Goal: Task Accomplishment & Management: Manage account settings

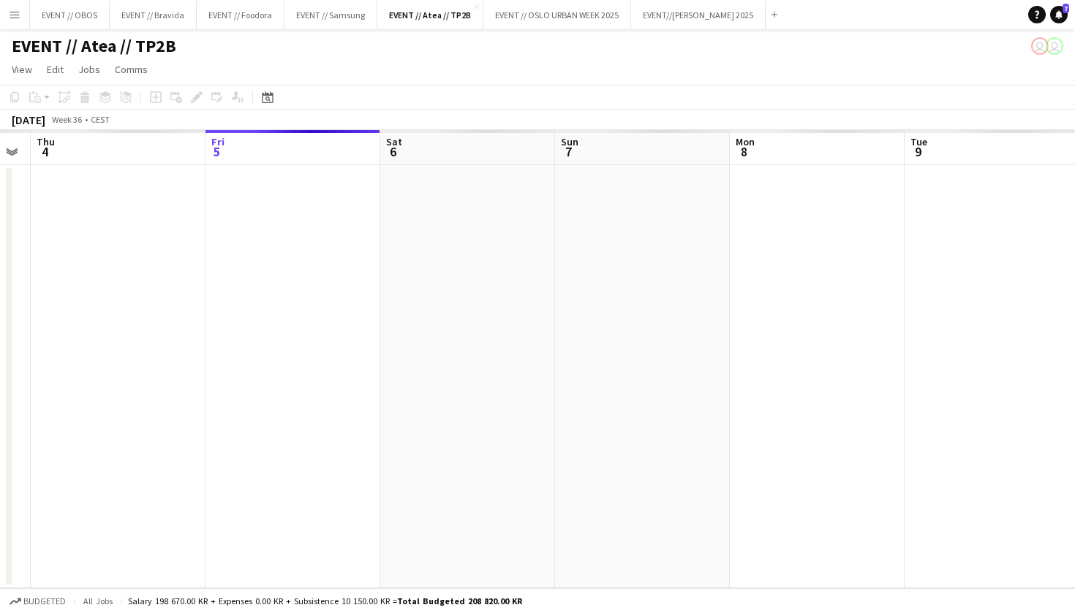
drag, startPoint x: 668, startPoint y: 21, endPoint x: 496, endPoint y: 79, distance: 181.9
click at [496, 79] on app-page-menu "View Day view expanded Day view collapsed Month view Date picker Jump to today …" at bounding box center [537, 71] width 1075 height 28
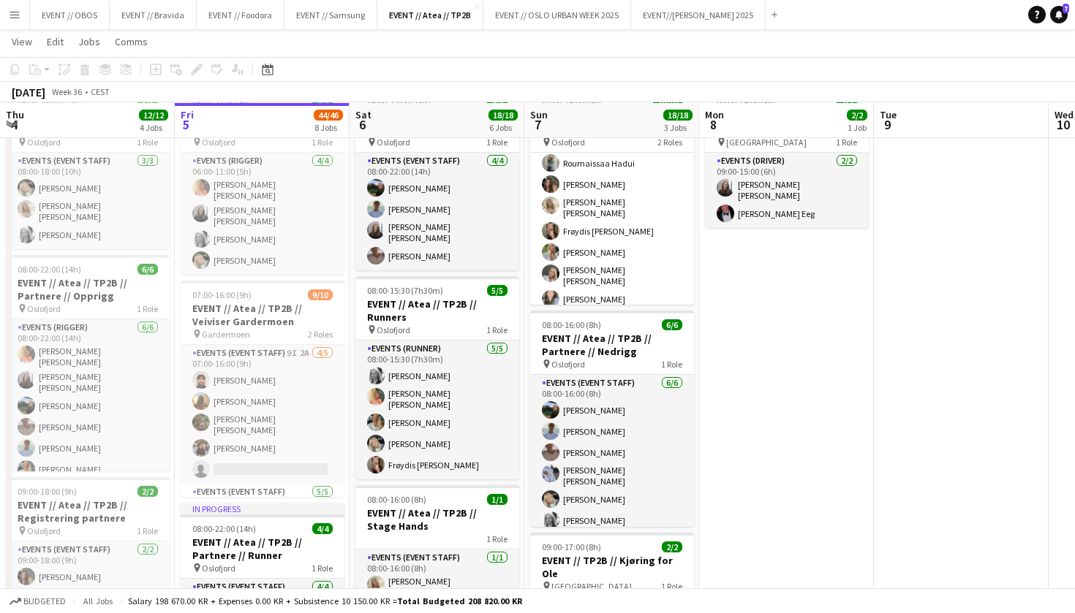
scroll to position [82, 0]
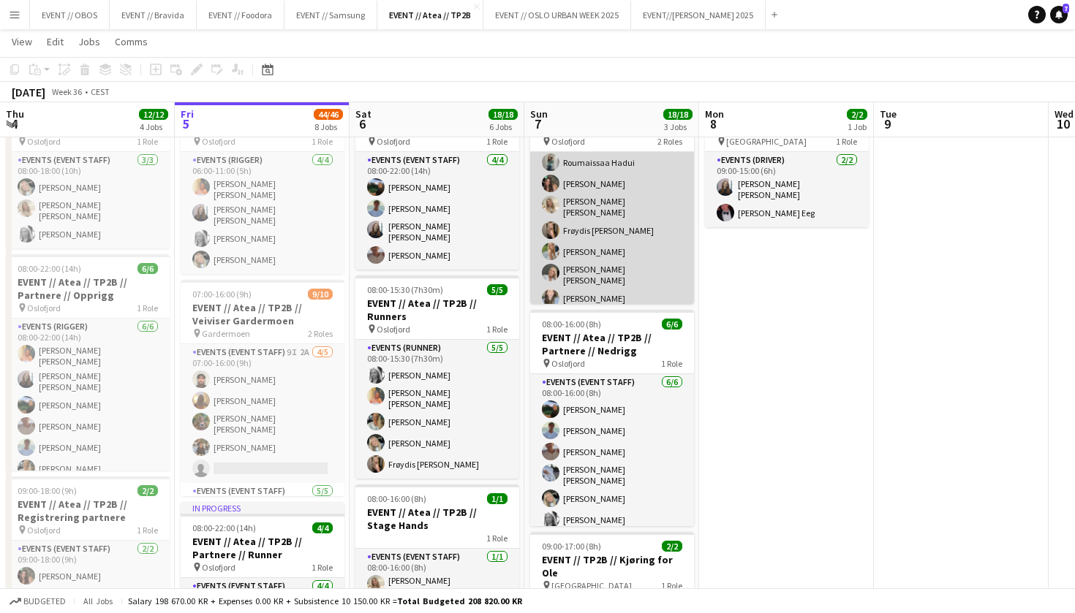
click at [663, 276] on app-card-role "Actor 7/7 08:00-16:00 (8h) Roumaissaa Hadui Rafaela Goga Vanessa Riise Naas Frø…" at bounding box center [612, 220] width 164 height 186
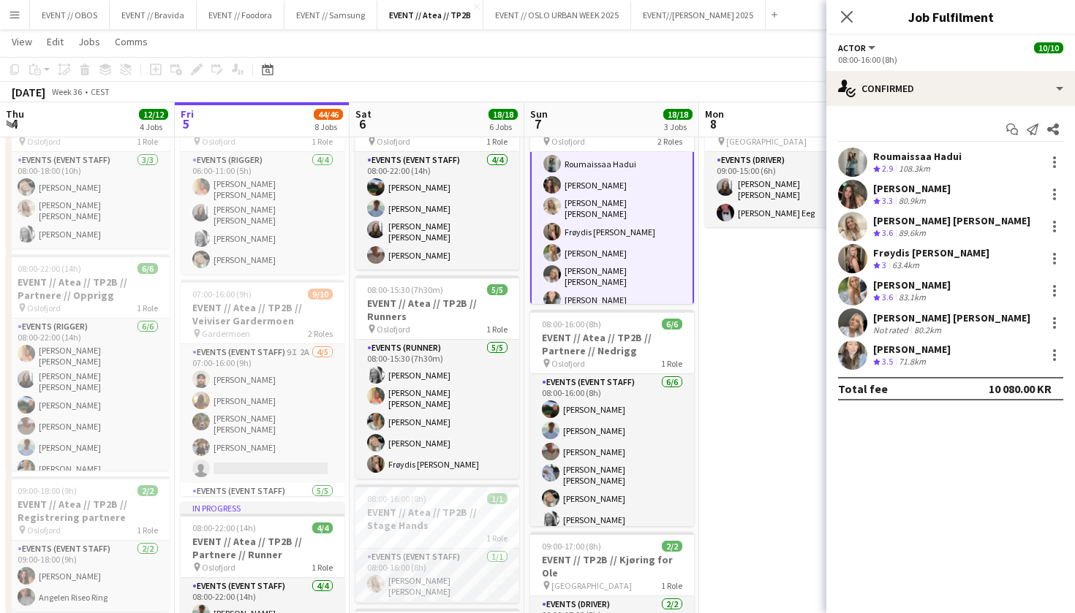
click at [844, 323] on app-user-avatar at bounding box center [852, 322] width 29 height 29
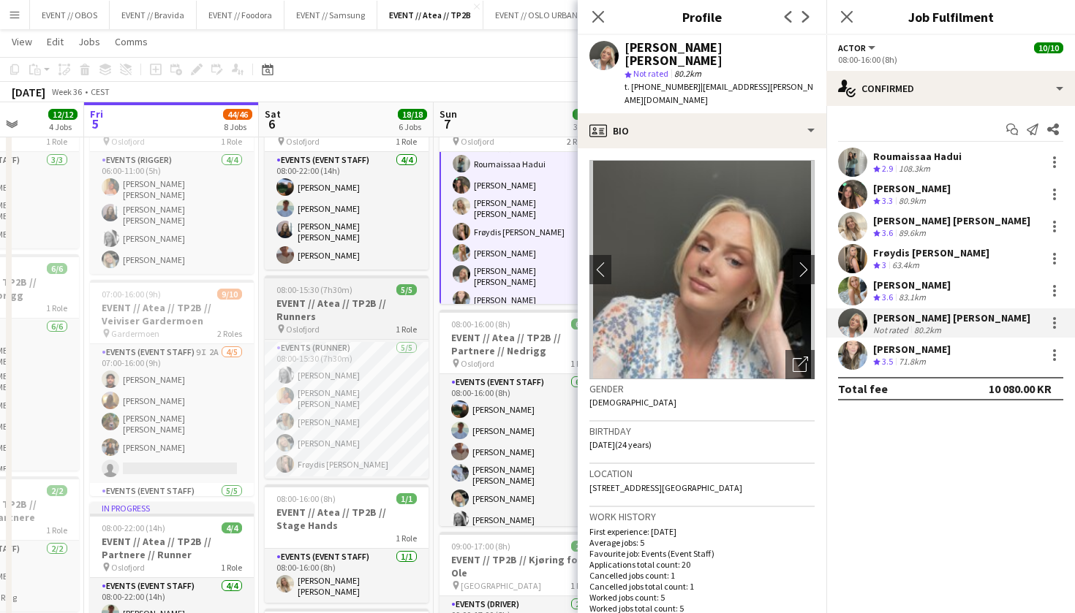
scroll to position [0, 442]
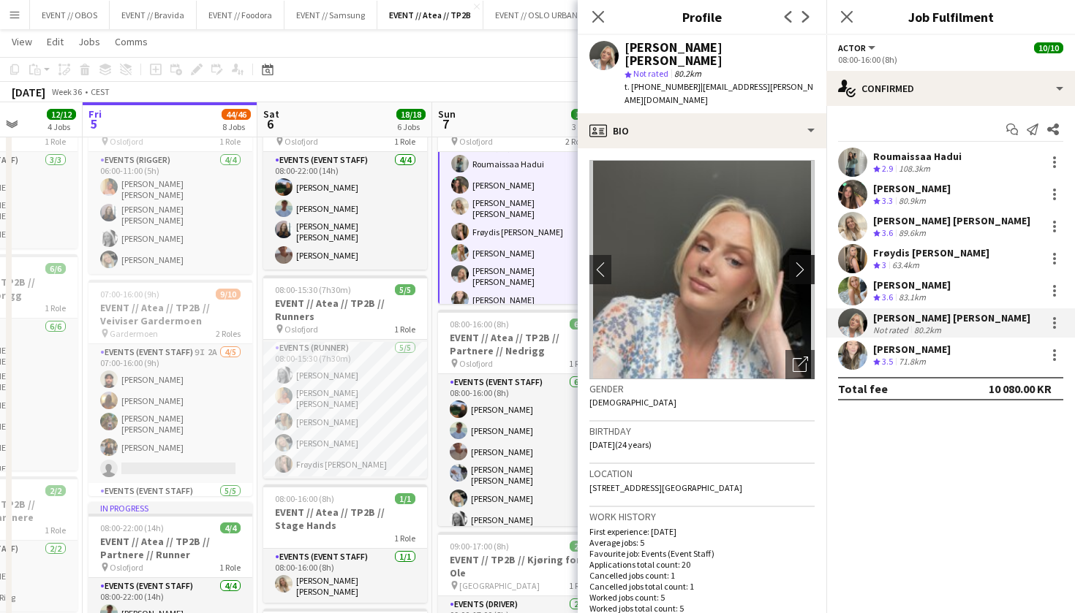
click at [800, 262] on app-icon "chevron-right" at bounding box center [803, 269] width 23 height 15
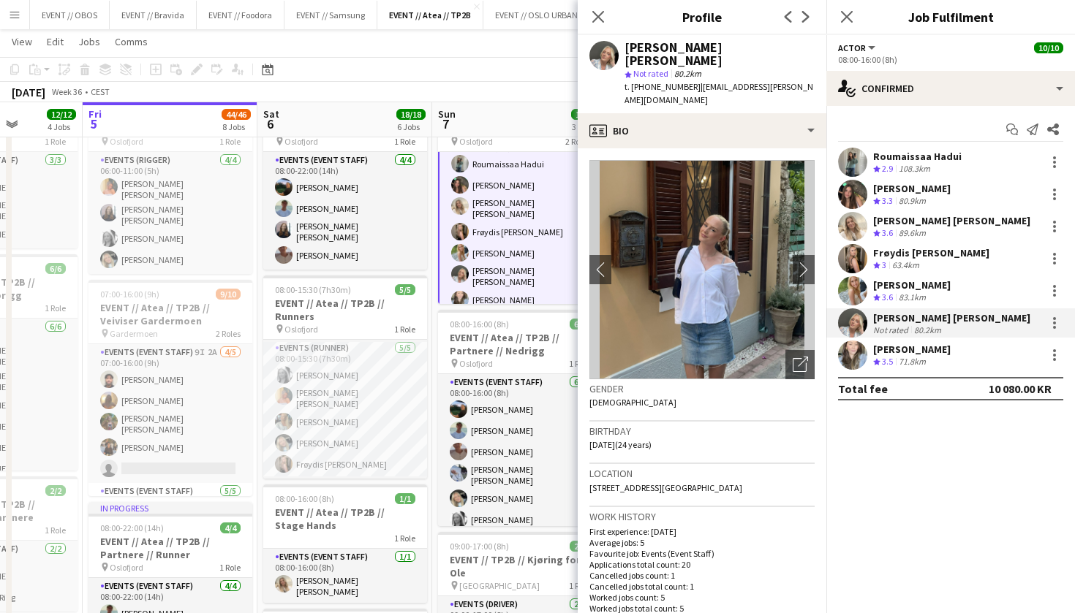
click at [860, 349] on app-user-avatar at bounding box center [852, 355] width 29 height 29
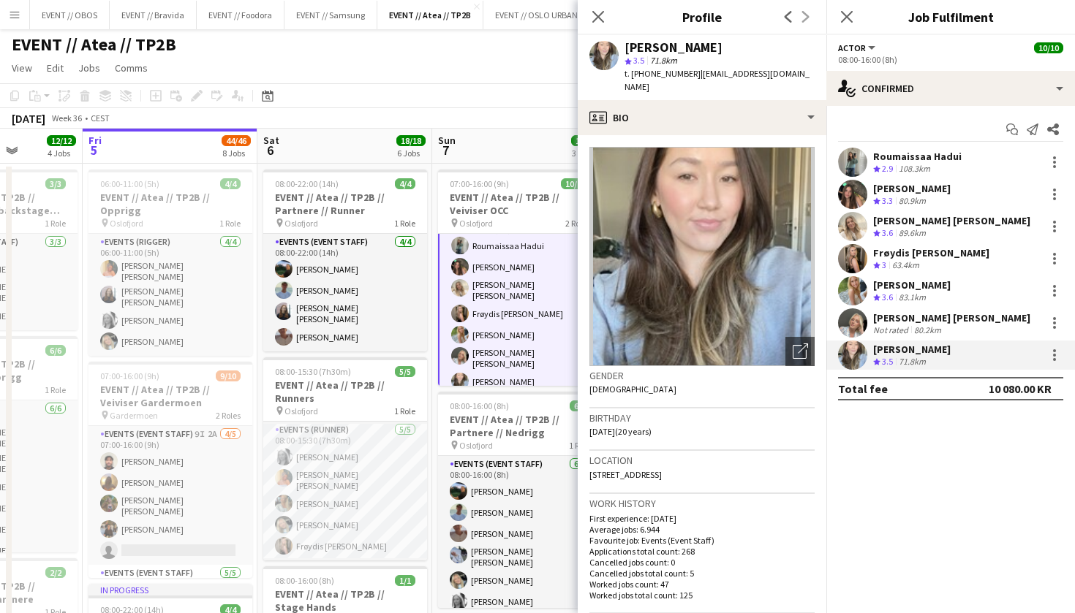
scroll to position [0, 528]
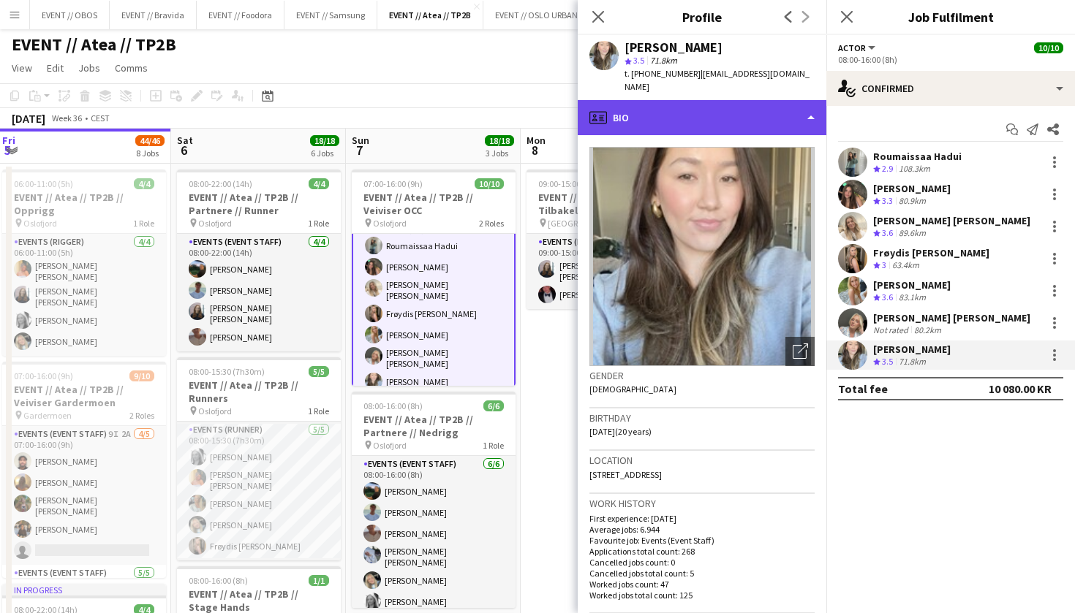
click at [727, 102] on div "profile Bio" at bounding box center [702, 117] width 249 height 35
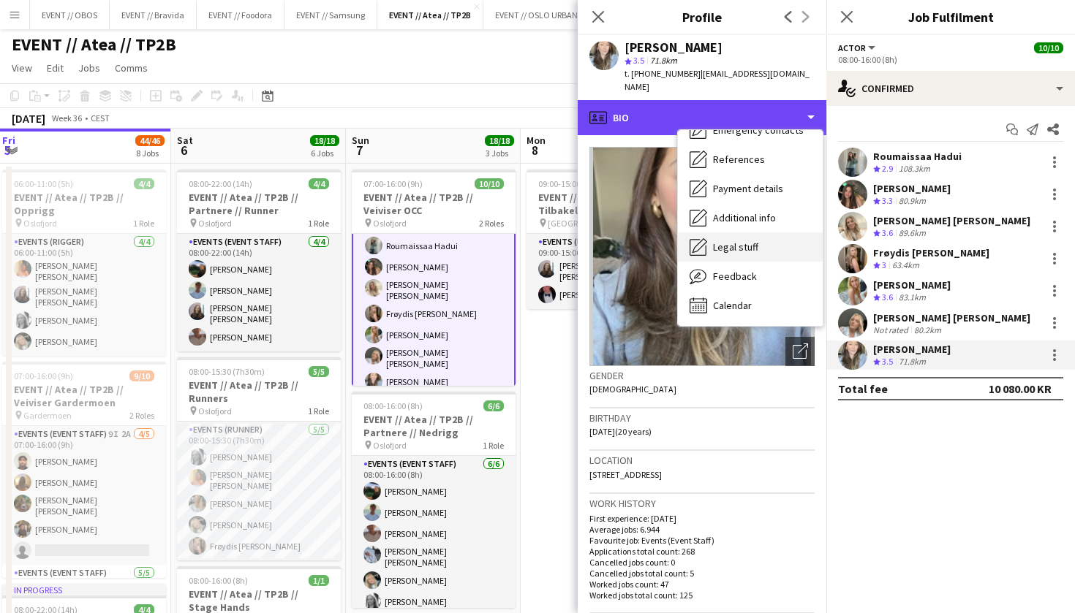
scroll to position [137, 0]
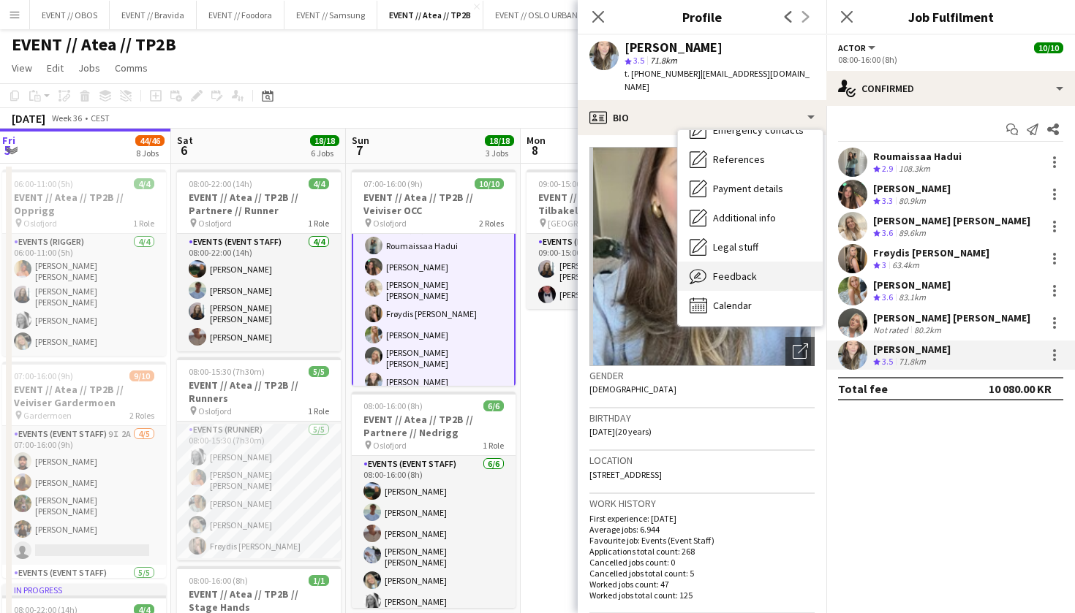
click at [710, 262] on div "Feedback Feedback" at bounding box center [750, 276] width 145 height 29
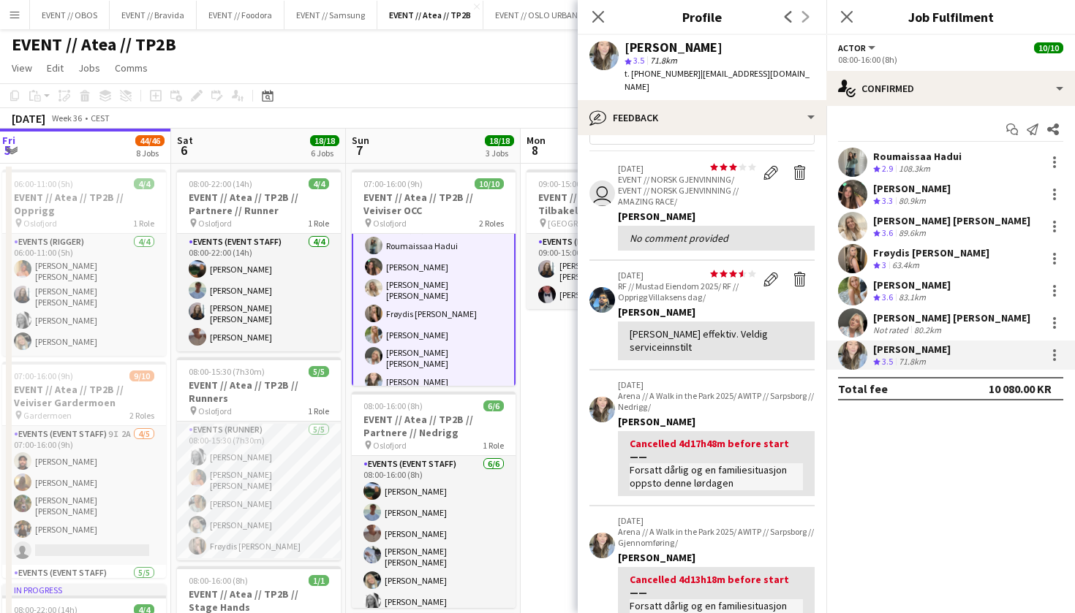
scroll to position [86, 0]
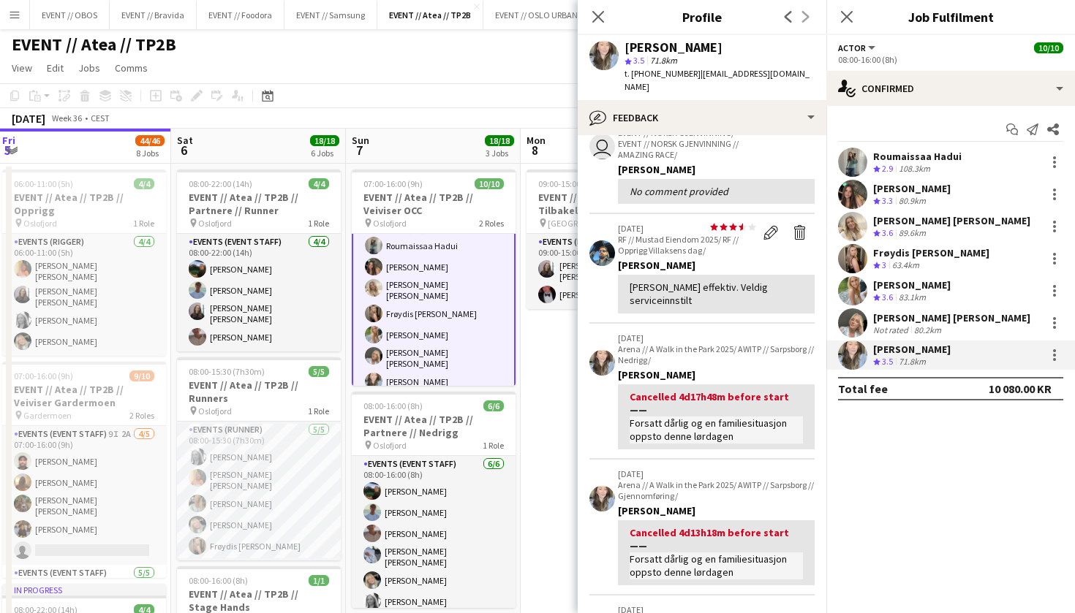
click at [495, 93] on app-toolbar "Copy Paste Paste Command V Paste with crew Command Shift V Paste linked Job Del…" at bounding box center [537, 95] width 1075 height 25
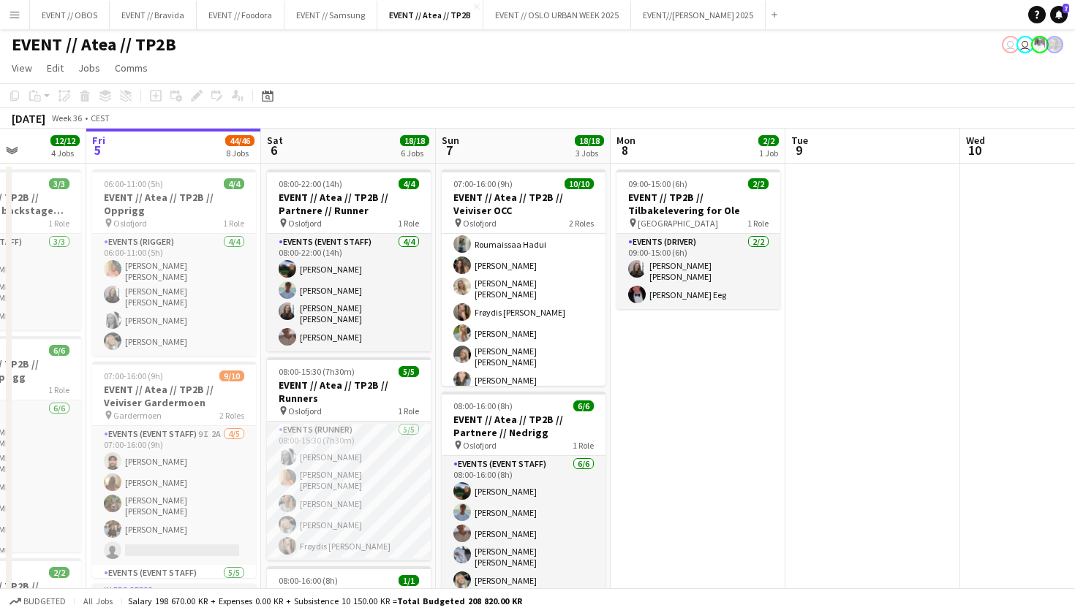
scroll to position [0, 437]
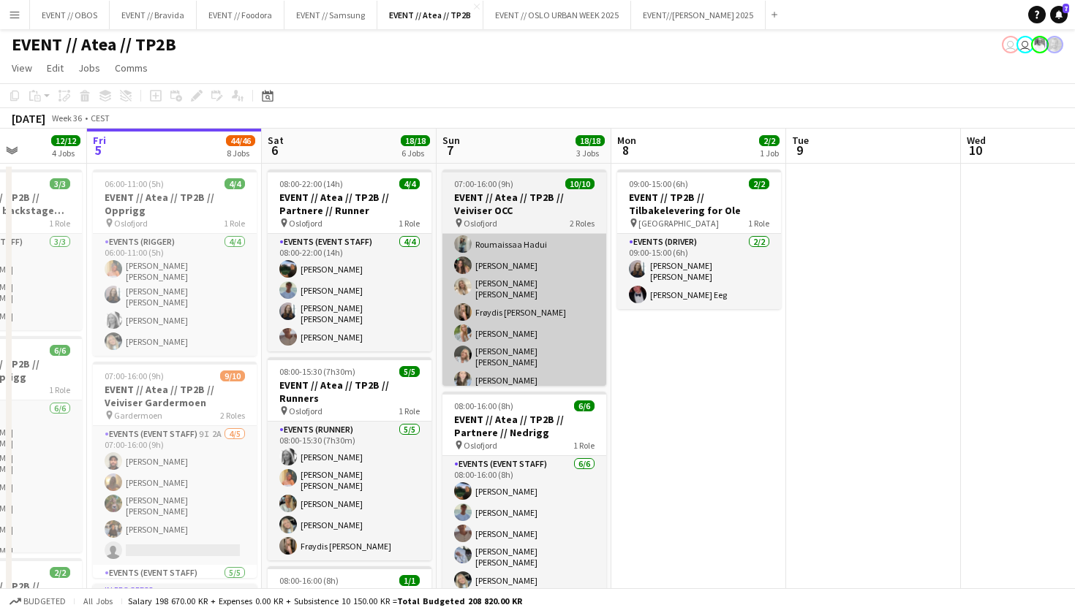
click at [448, 343] on app-card-role "Actor 7/7 08:00-16:00 (8h) Roumaissaa Hadui Rafaela Goga Vanessa Riise Naas Frø…" at bounding box center [524, 302] width 164 height 186
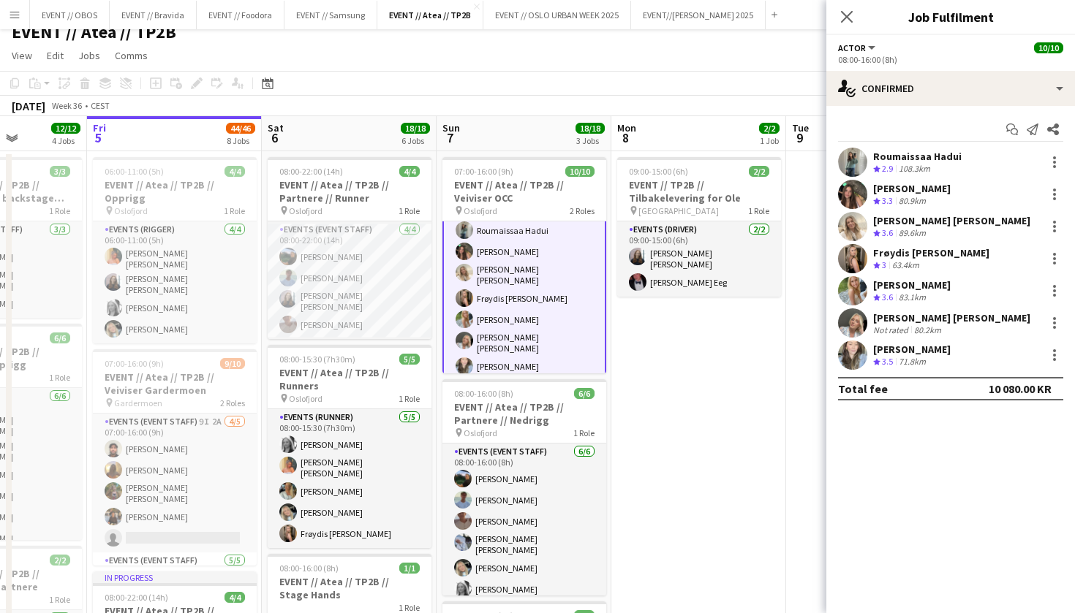
scroll to position [9, 0]
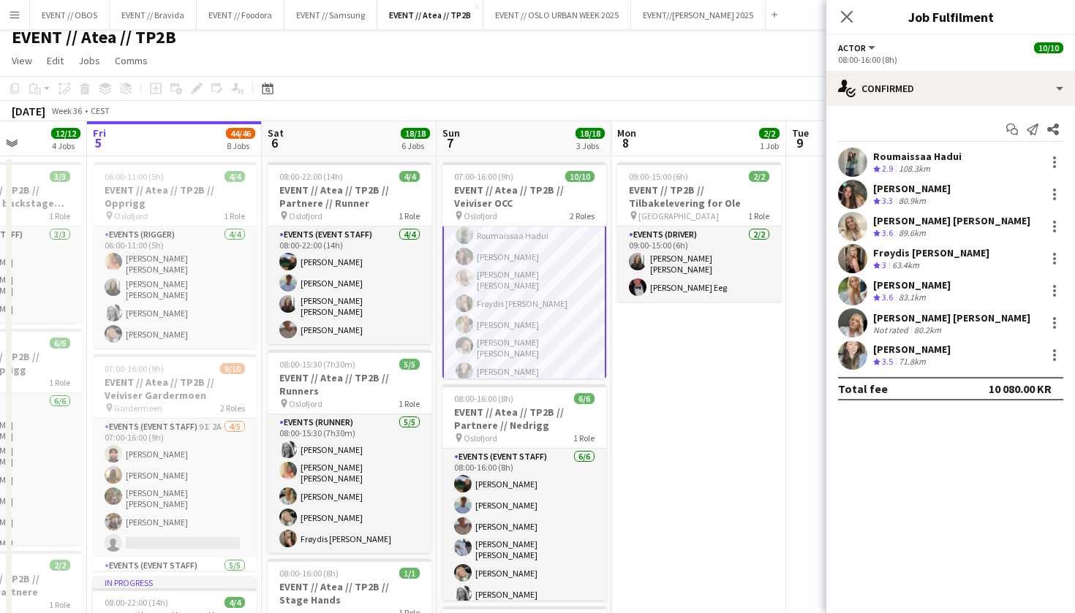
click at [855, 334] on app-user-avatar at bounding box center [852, 322] width 29 height 29
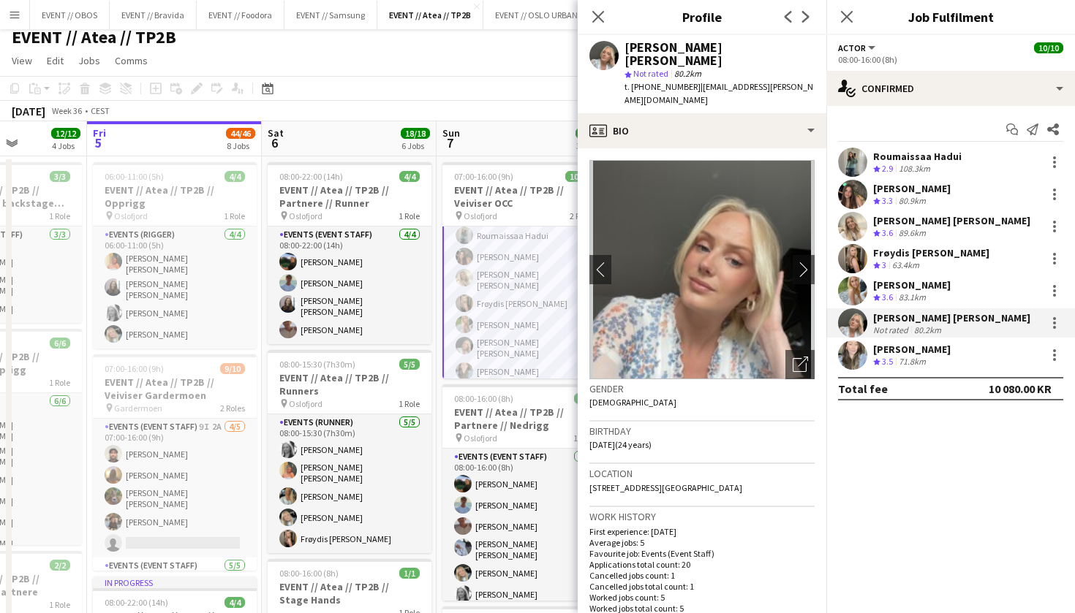
click at [852, 356] on app-user-avatar at bounding box center [852, 355] width 29 height 29
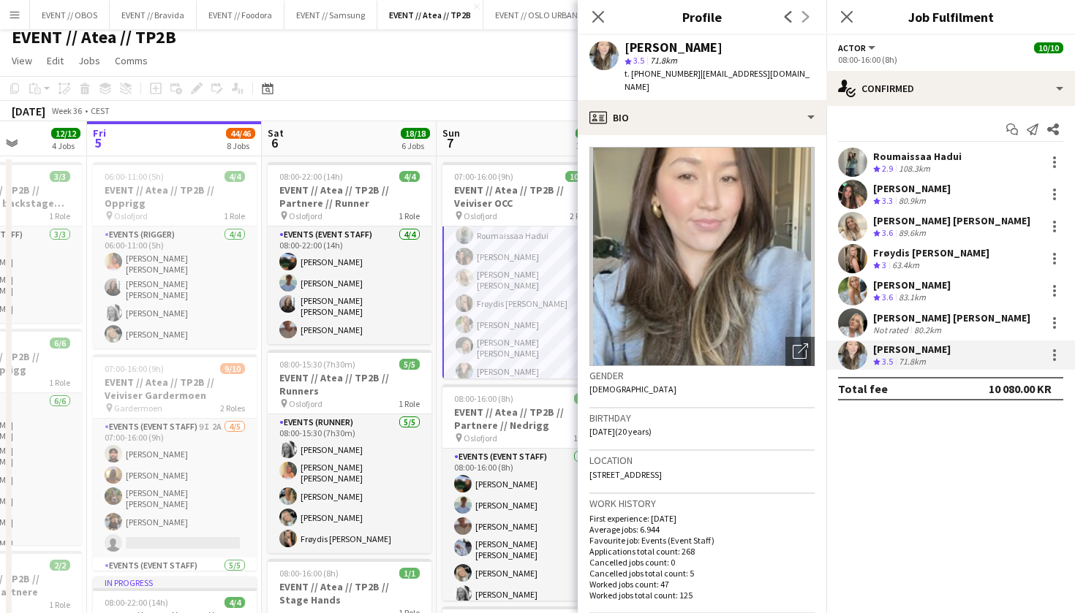
click at [844, 319] on app-user-avatar at bounding box center [852, 322] width 29 height 29
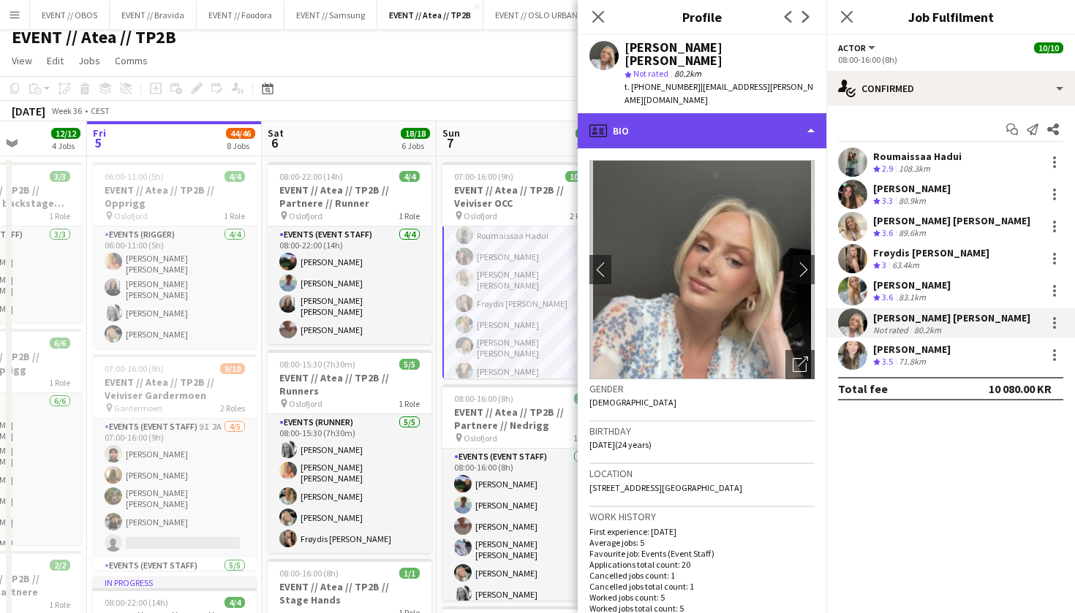
click at [790, 113] on div "profile Bio" at bounding box center [702, 130] width 249 height 35
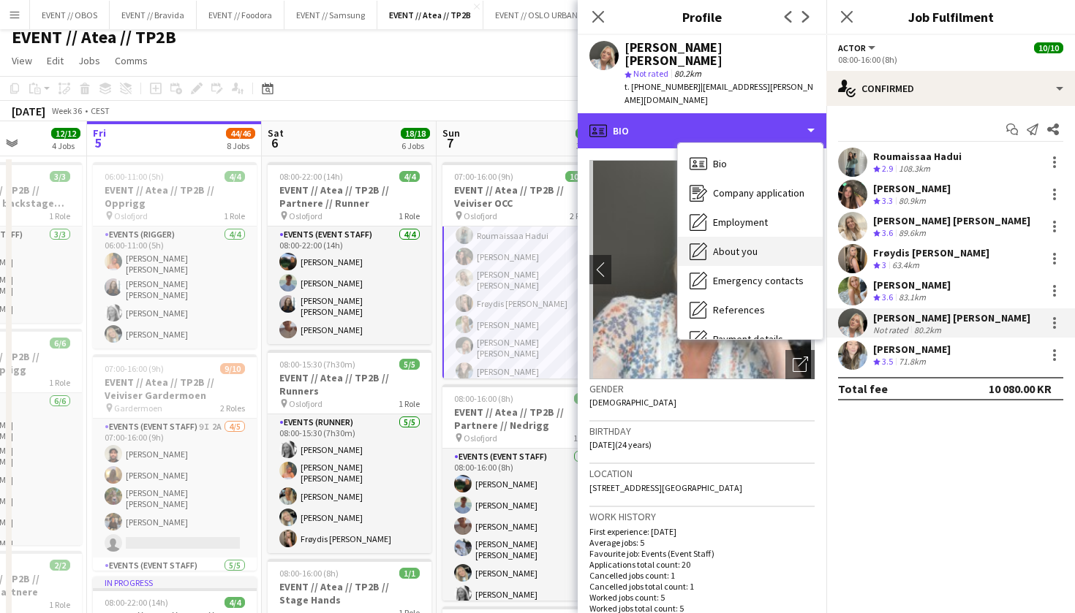
scroll to position [137, 0]
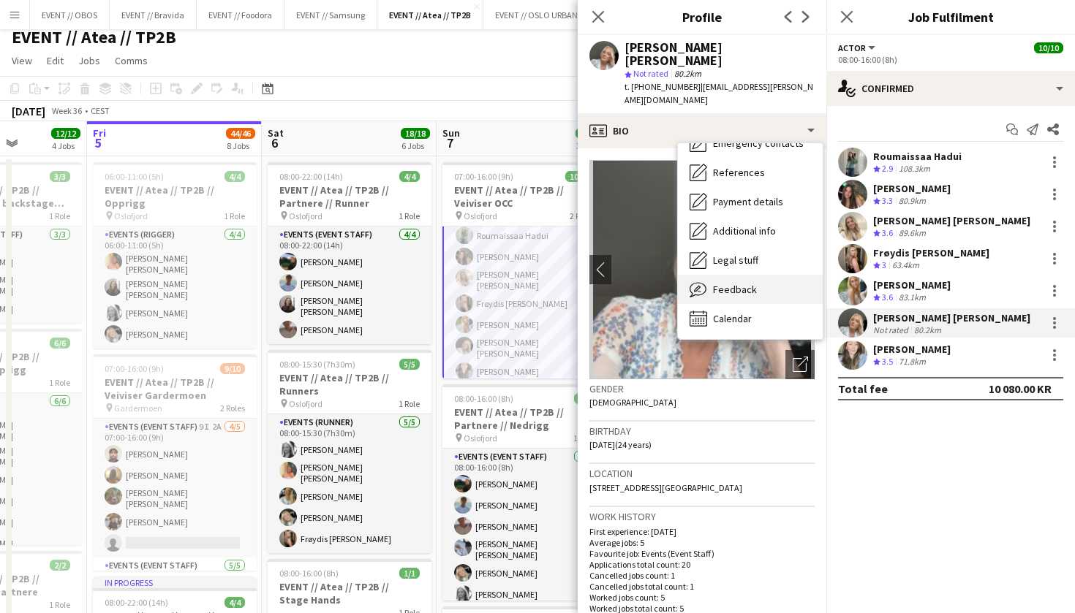
click at [782, 279] on div "Feedback Feedback" at bounding box center [750, 289] width 145 height 29
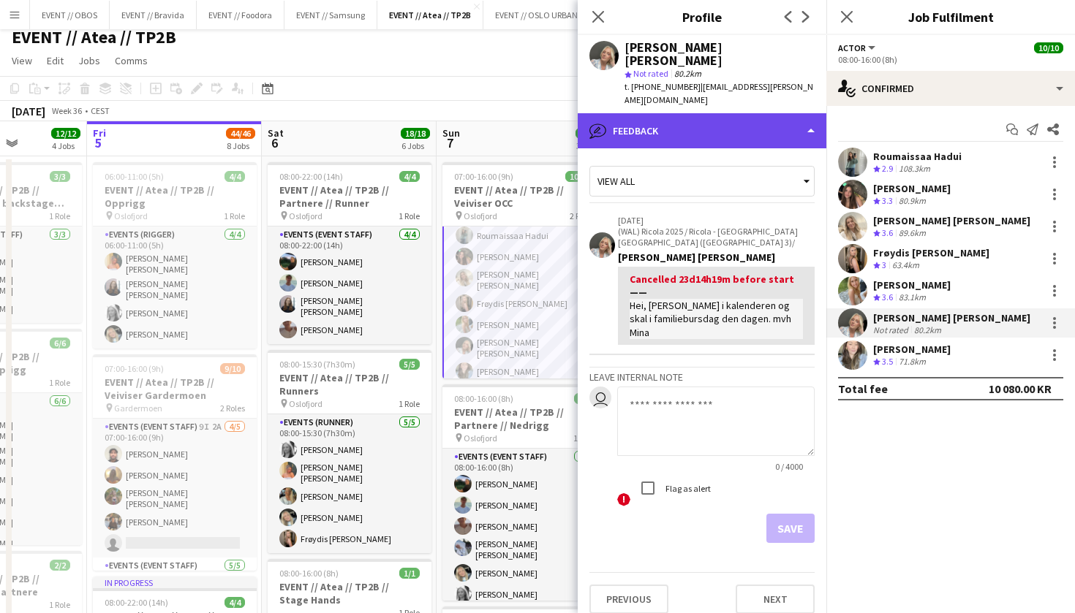
click at [732, 132] on div "bubble-pencil Feedback" at bounding box center [702, 130] width 249 height 35
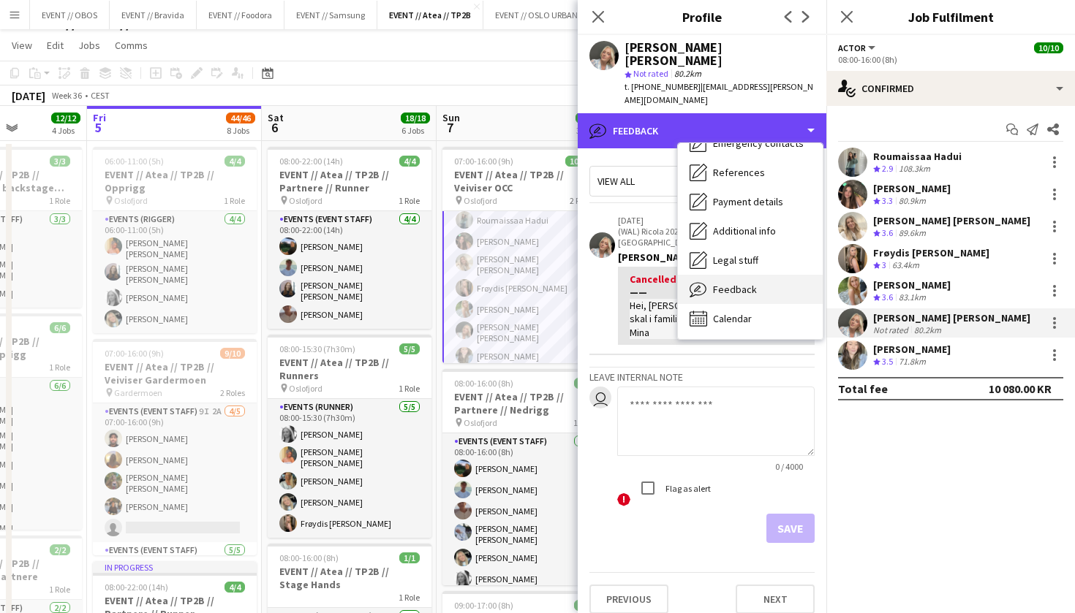
scroll to position [50, 0]
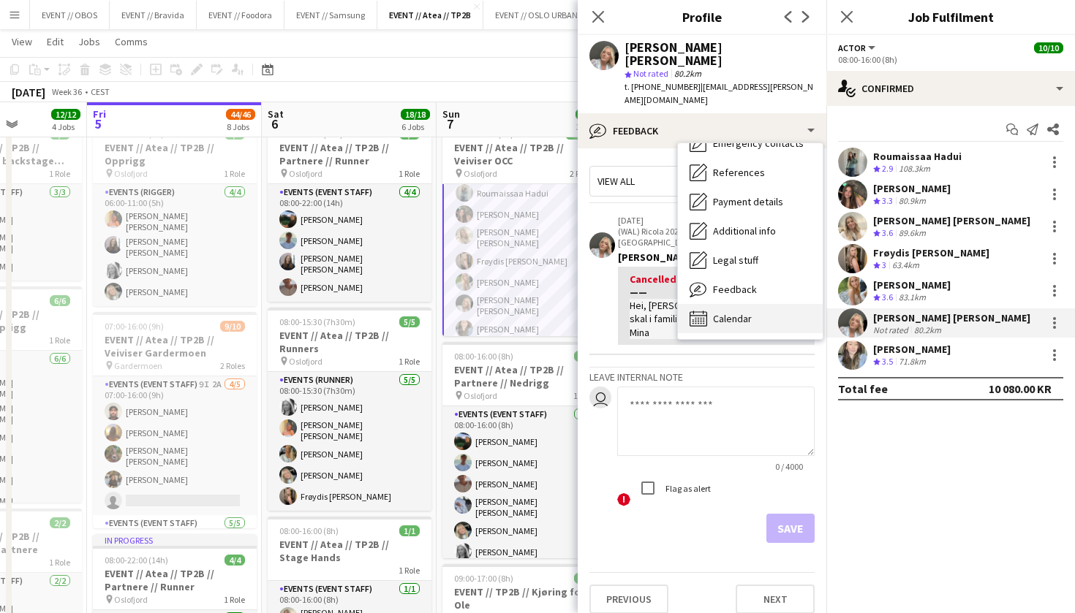
click at [770, 304] on div "Calendar Calendar" at bounding box center [750, 318] width 145 height 29
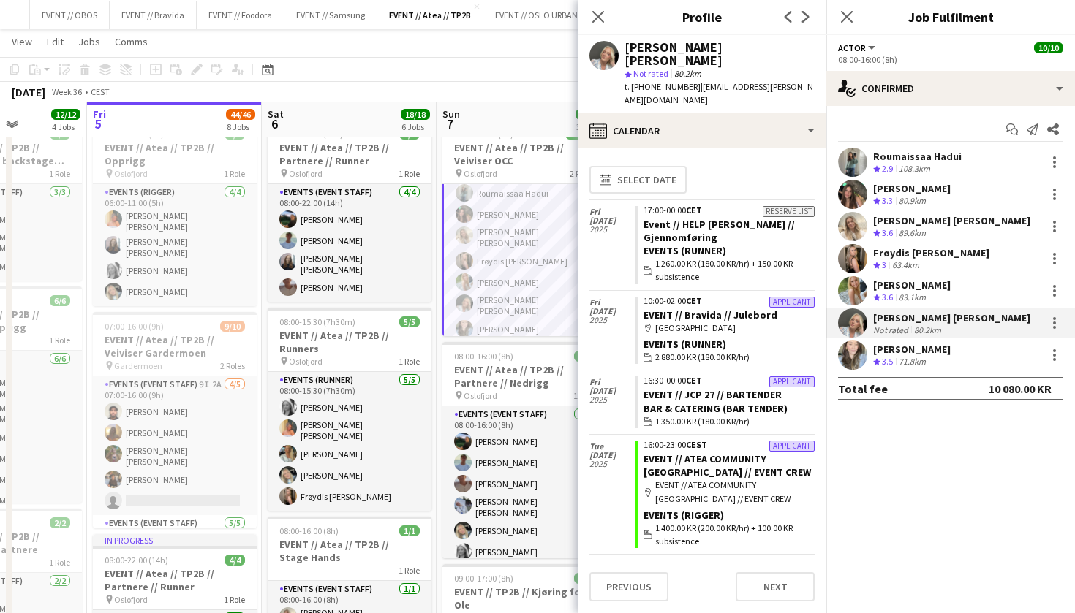
click at [515, 65] on app-toolbar "Copy Paste Paste Command V Paste with crew Command Shift V Paste linked Job Del…" at bounding box center [537, 69] width 1075 height 25
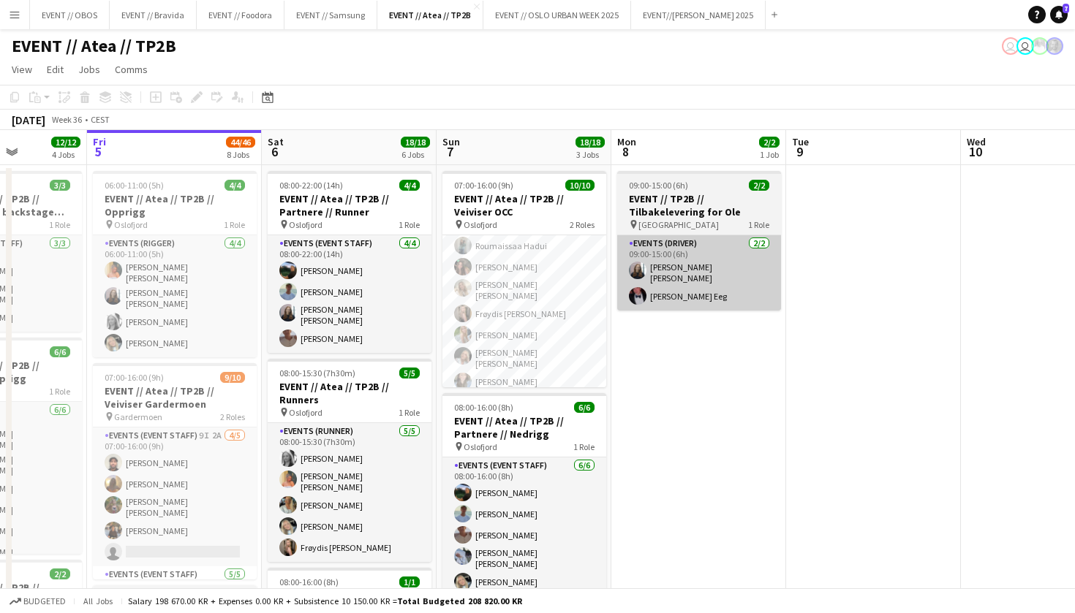
scroll to position [0, 0]
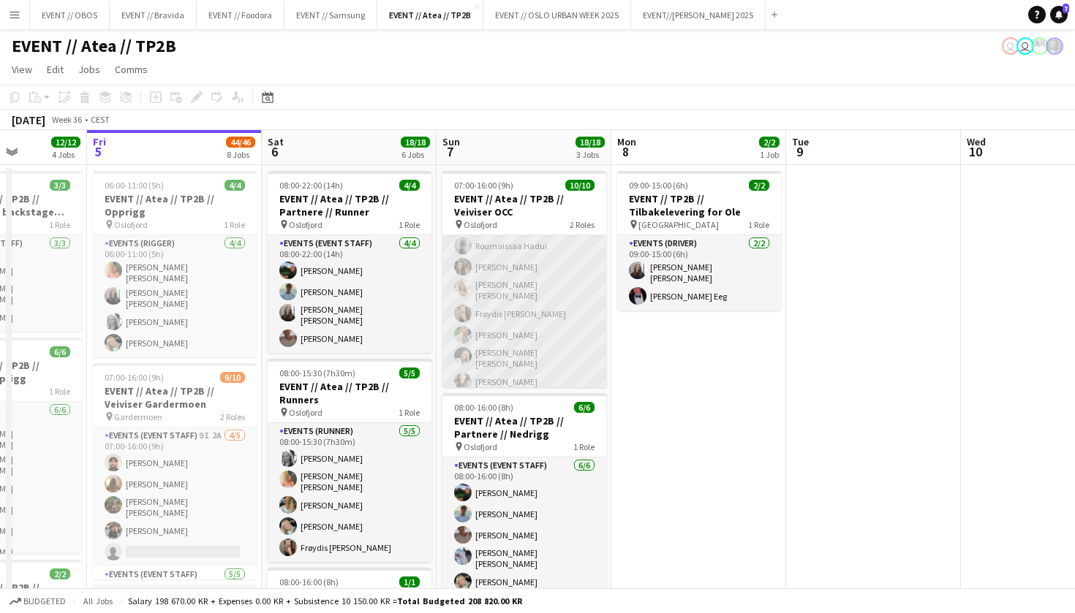
click at [549, 357] on app-card-role "Actor 7/7 08:00-16:00 (8h) Roumaissaa Hadui Rafaela Goga Vanessa Riise Naas Frø…" at bounding box center [524, 304] width 164 height 186
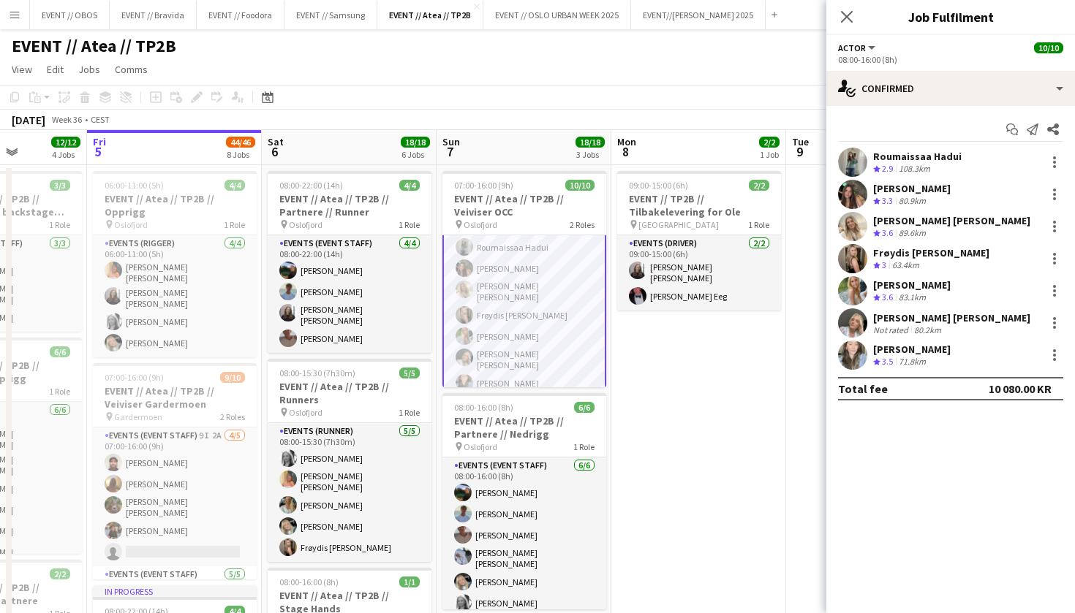
click at [857, 330] on app-user-avatar at bounding box center [852, 322] width 29 height 29
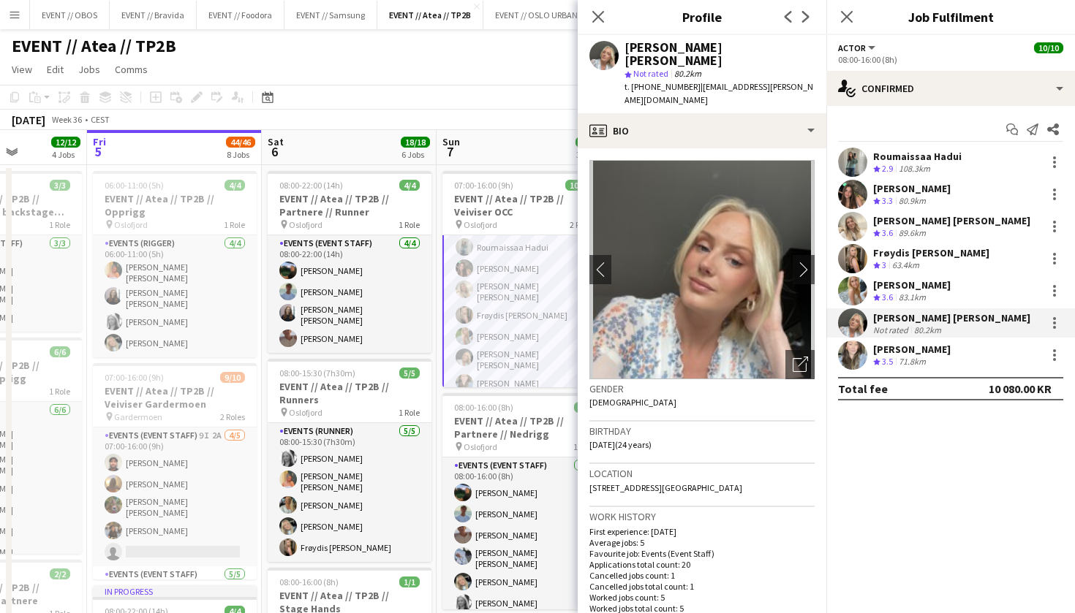
click at [866, 354] on app-user-avatar at bounding box center [852, 355] width 29 height 29
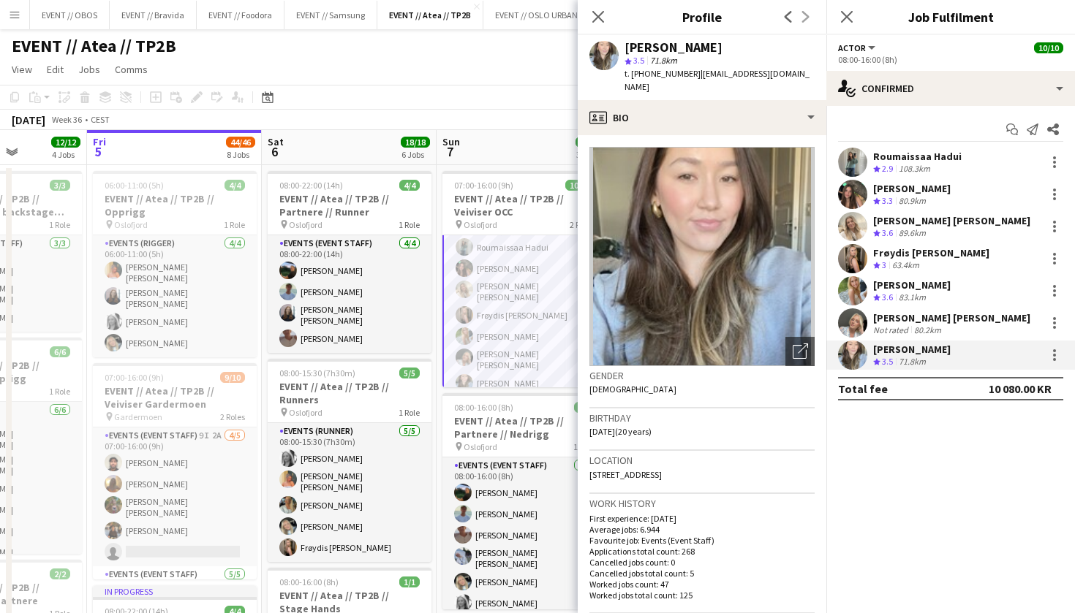
click at [854, 335] on app-user-avatar at bounding box center [852, 322] width 29 height 29
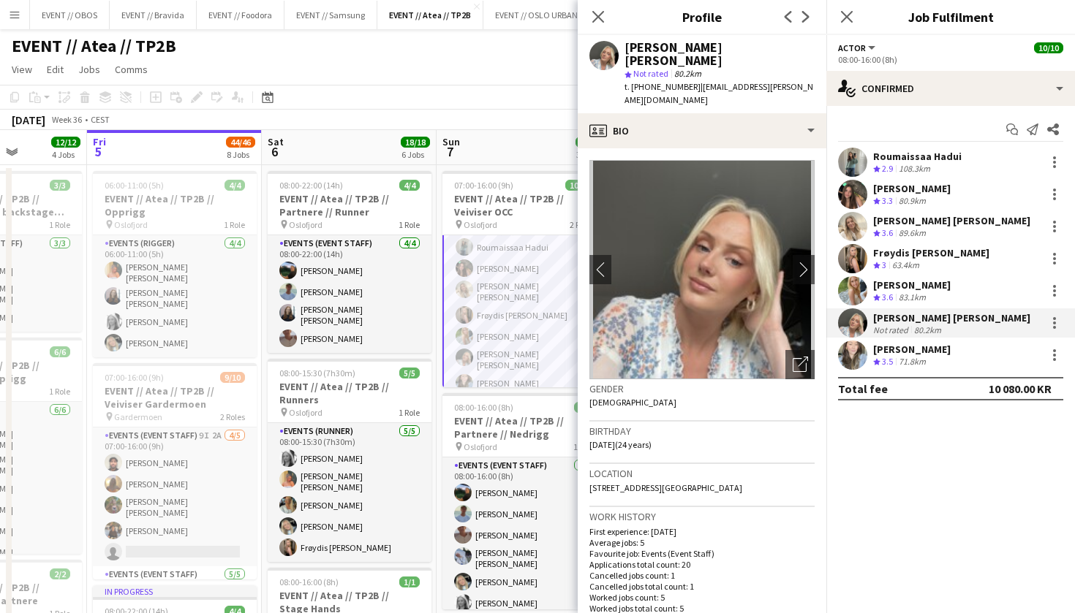
click at [512, 53] on div "EVENT // Atea // TP2B user user" at bounding box center [537, 43] width 1075 height 28
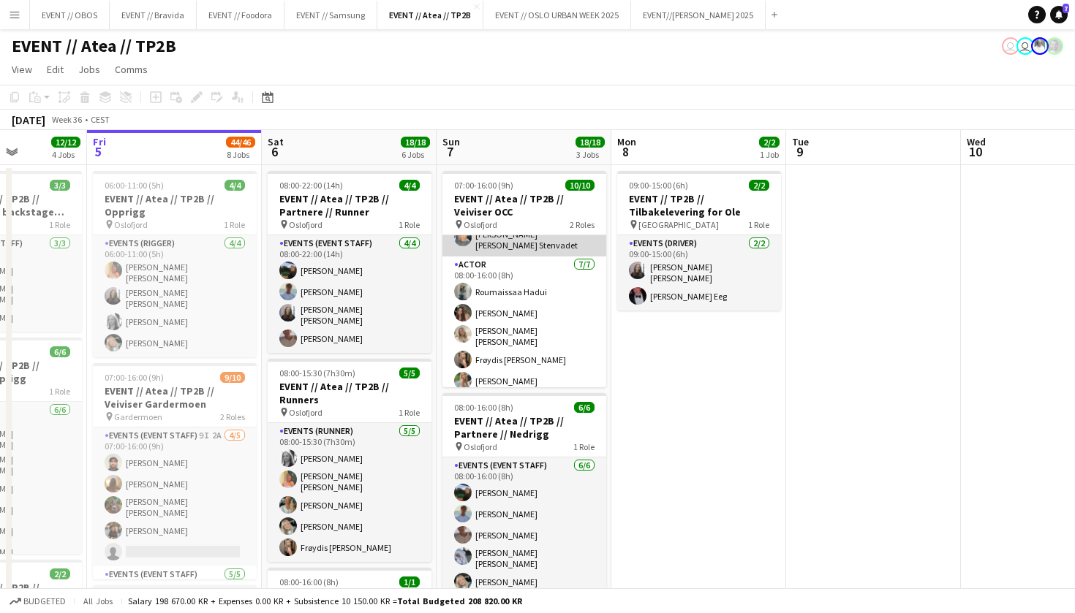
scroll to position [76, 0]
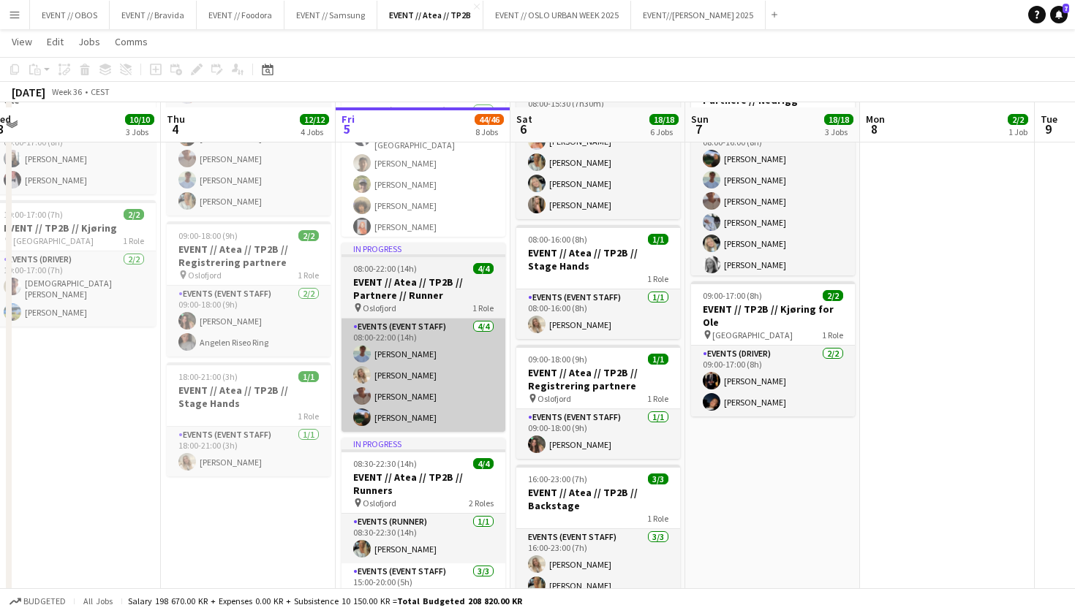
scroll to position [338, 0]
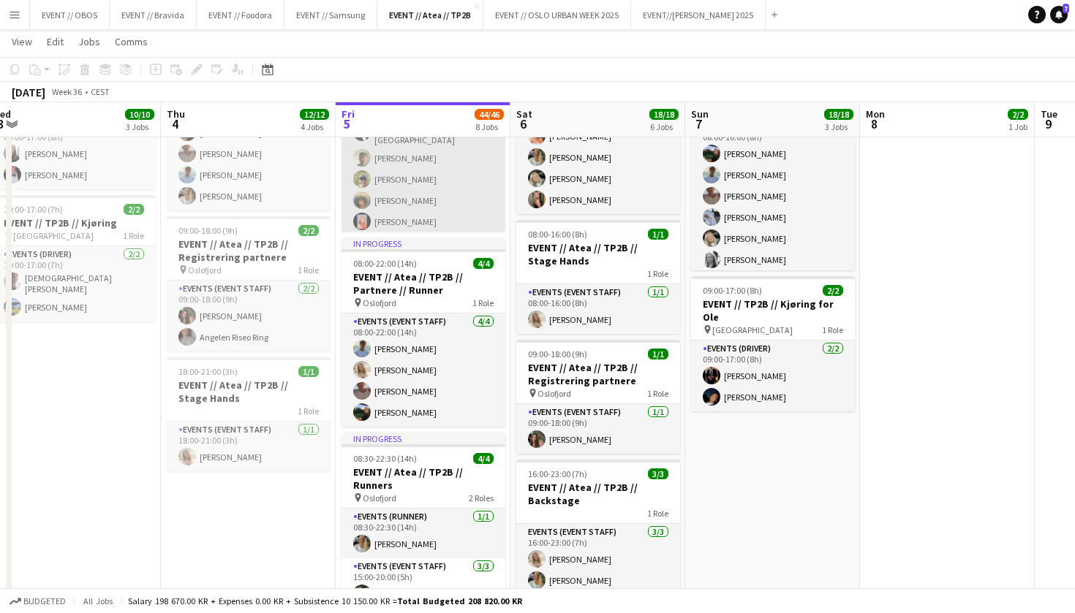
click at [412, 217] on app-card-role "Events (Event Staff) [DATE] 07:00-16:00 (9h) [PERSON_NAME] [PERSON_NAME] [PERSO…" at bounding box center [423, 166] width 164 height 139
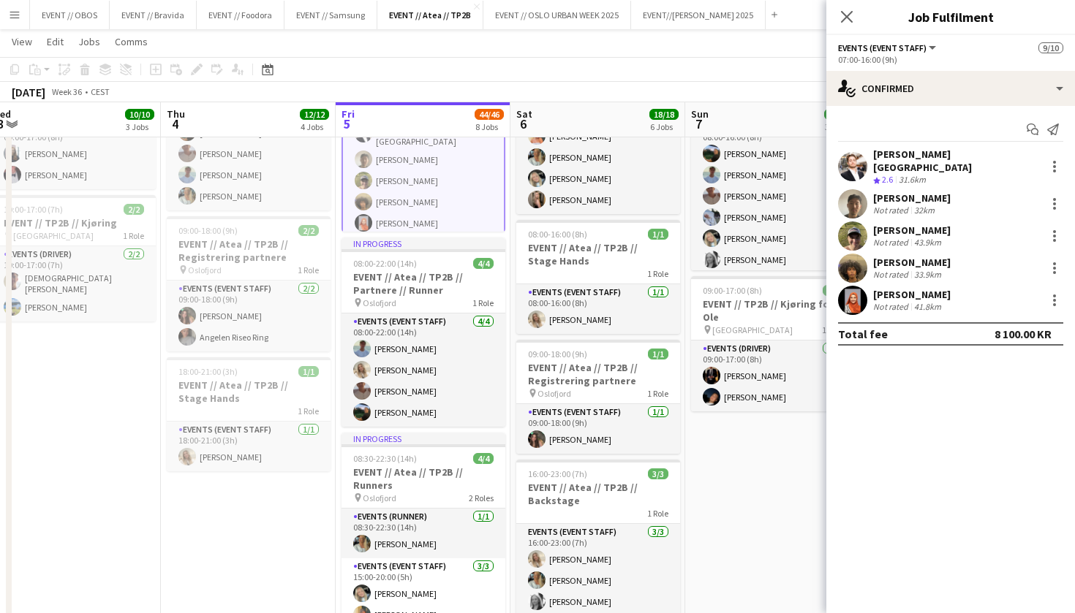
click at [201, 539] on app-date-cell "08:00-18:00 (10h) 3/3 EVENT // Atea // TP2B // Dekorering og backstage oppsett …" at bounding box center [248, 556] width 175 height 1461
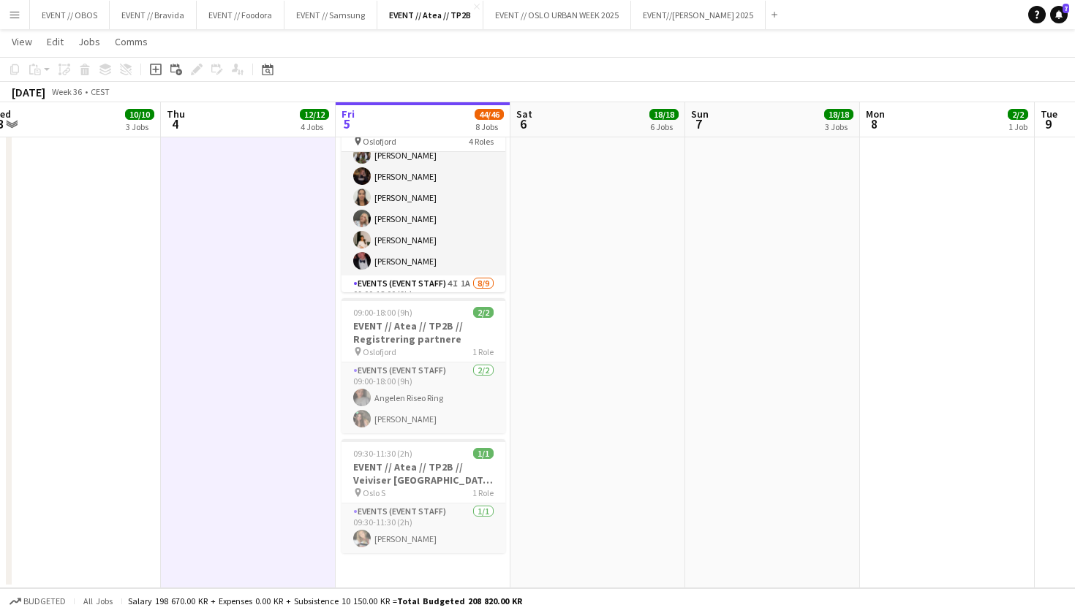
scroll to position [88, 0]
